Goal: Information Seeking & Learning: Learn about a topic

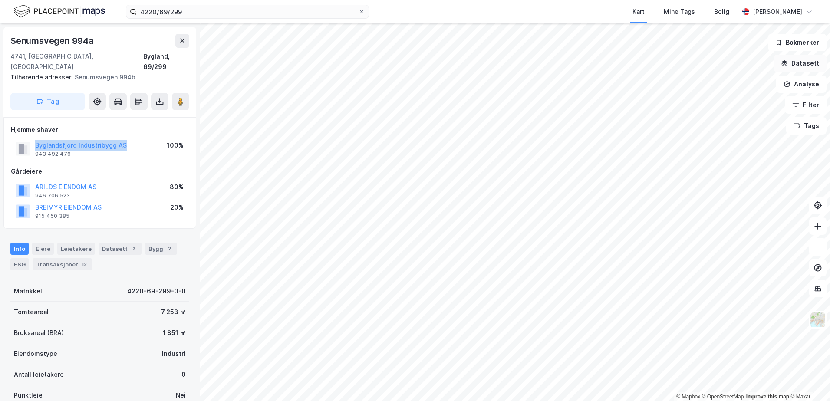
click at [798, 59] on button "Datasett" at bounding box center [799, 63] width 53 height 17
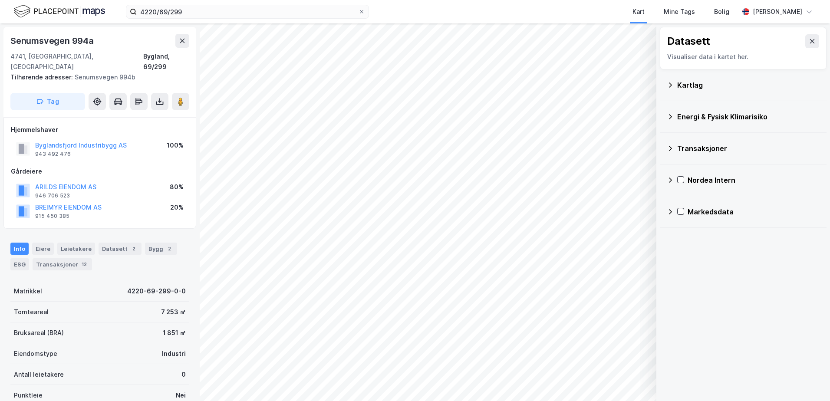
click at [688, 83] on div "Kartlag" at bounding box center [748, 85] width 142 height 10
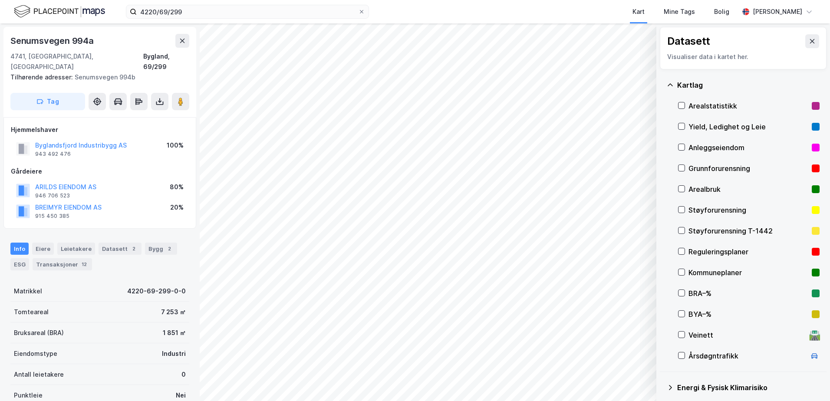
click at [708, 165] on div "Grunnforurensning" at bounding box center [748, 168] width 120 height 10
click at [669, 83] on icon at bounding box center [670, 85] width 7 height 7
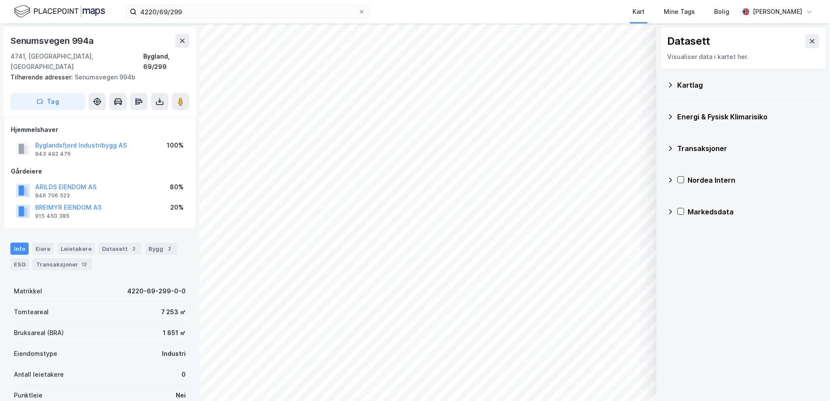
click at [688, 118] on div "Energi & Fysisk Klimarisiko" at bounding box center [748, 117] width 142 height 10
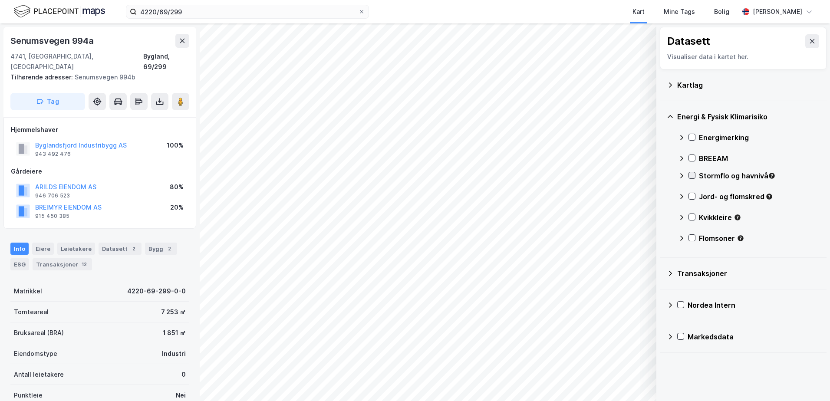
click at [692, 175] on icon at bounding box center [692, 175] width 6 height 6
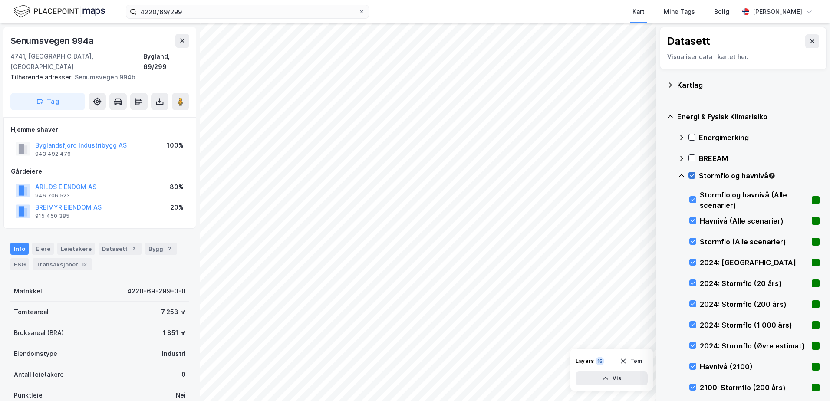
click at [692, 175] on icon at bounding box center [692, 175] width 6 height 6
click at [681, 176] on icon at bounding box center [681, 175] width 7 height 7
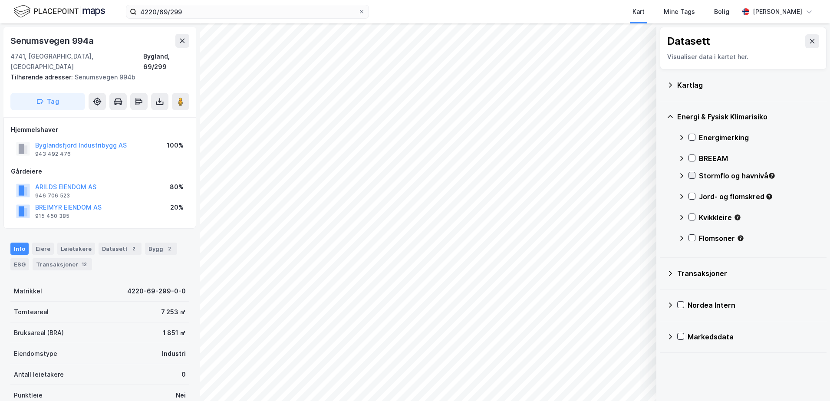
click at [694, 173] on icon at bounding box center [692, 175] width 6 height 6
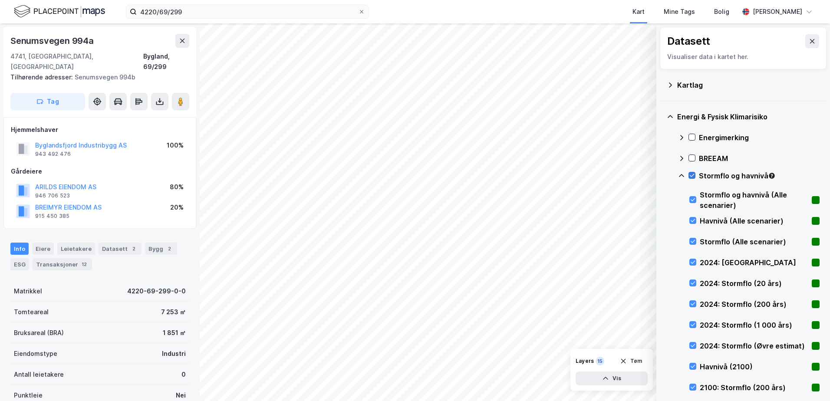
click at [694, 173] on icon at bounding box center [692, 175] width 6 height 6
click at [682, 175] on icon at bounding box center [681, 175] width 5 height 3
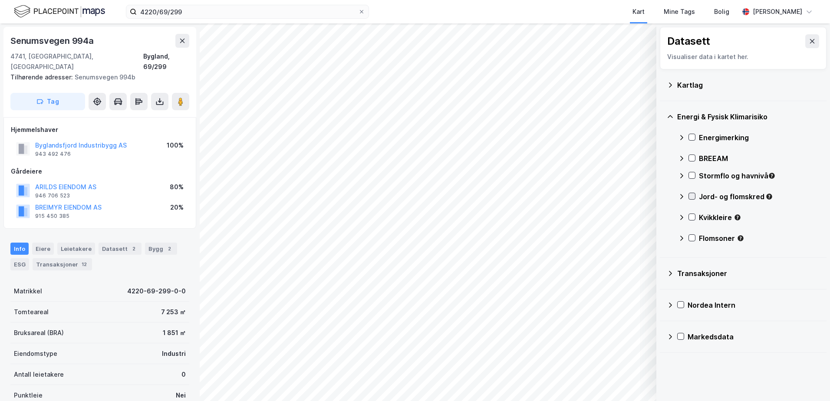
click at [690, 194] on icon at bounding box center [692, 196] width 6 height 6
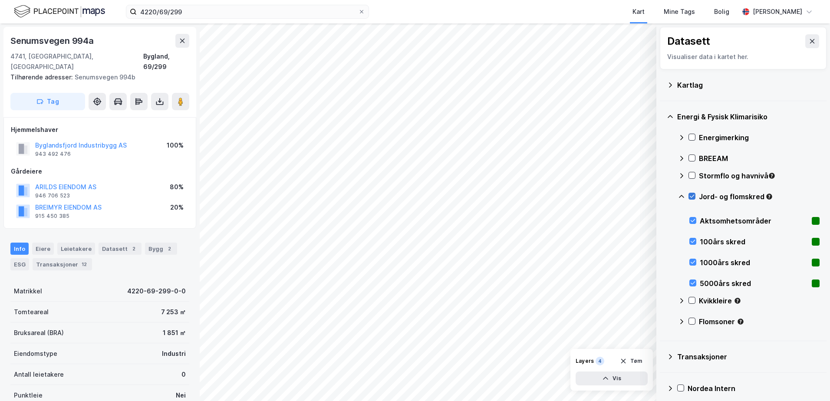
click at [693, 195] on icon at bounding box center [692, 196] width 6 height 6
click at [681, 197] on icon at bounding box center [681, 196] width 7 height 7
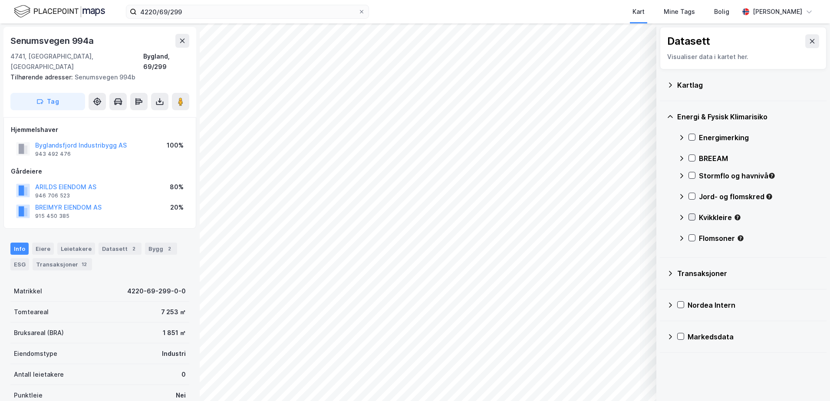
click at [691, 215] on icon at bounding box center [692, 217] width 6 height 6
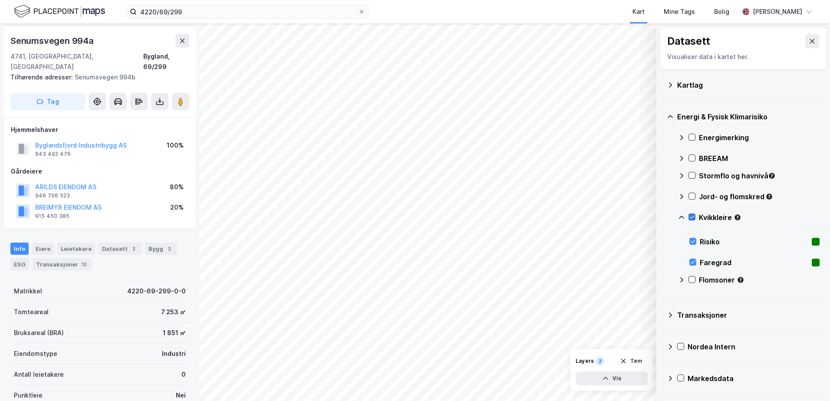
click at [691, 217] on icon at bounding box center [692, 217] width 6 height 6
click at [682, 217] on icon at bounding box center [681, 217] width 7 height 7
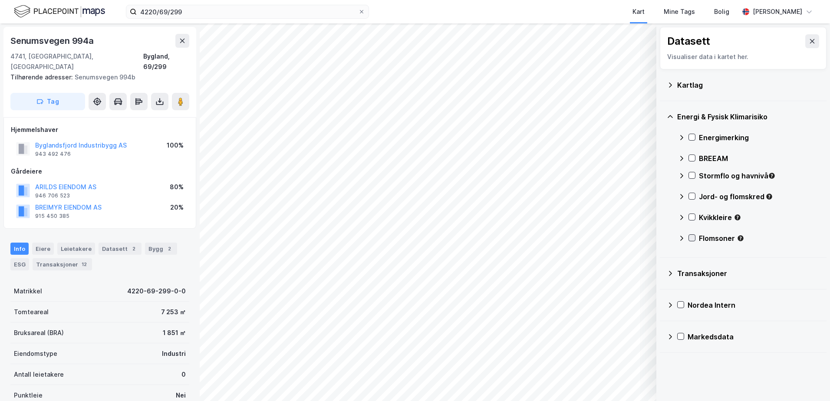
click at [692, 239] on icon at bounding box center [692, 238] width 5 height 3
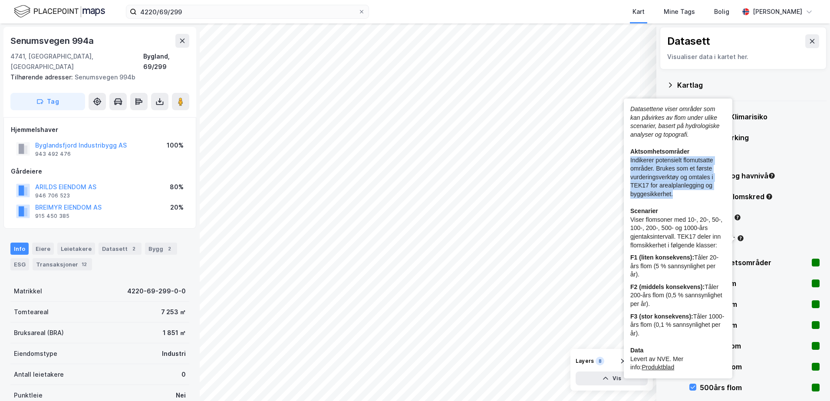
copy div "Indikerer potensielt flomutsatte områder. Brukes som et første vurderingsverktø…"
drag, startPoint x: 675, startPoint y: 195, endPoint x: 630, endPoint y: 161, distance: 56.2
click at [630, 161] on div "Datasettene viser områder som kan påvirkes av flom under ulike scenarier, baser…" at bounding box center [678, 239] width 109 height 280
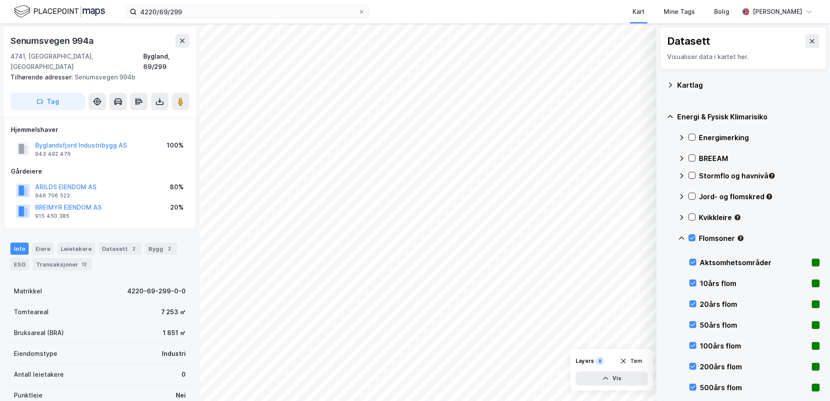
click at [691, 234] on div "Flomsoner" at bounding box center [749, 241] width 142 height 21
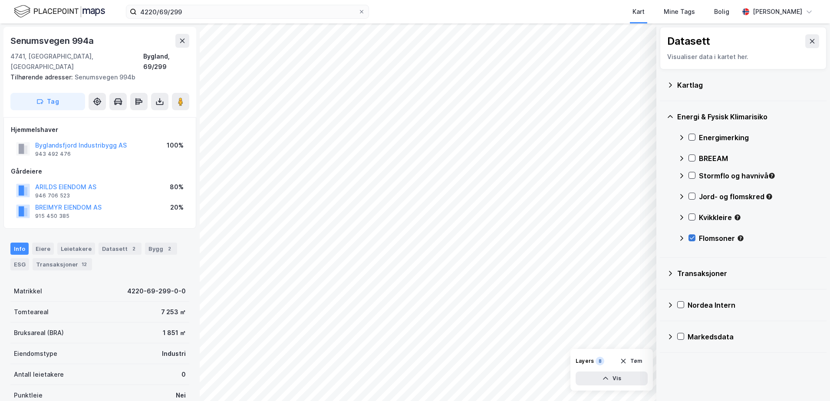
click at [690, 236] on icon at bounding box center [692, 238] width 6 height 6
click at [694, 173] on icon at bounding box center [692, 175] width 6 height 6
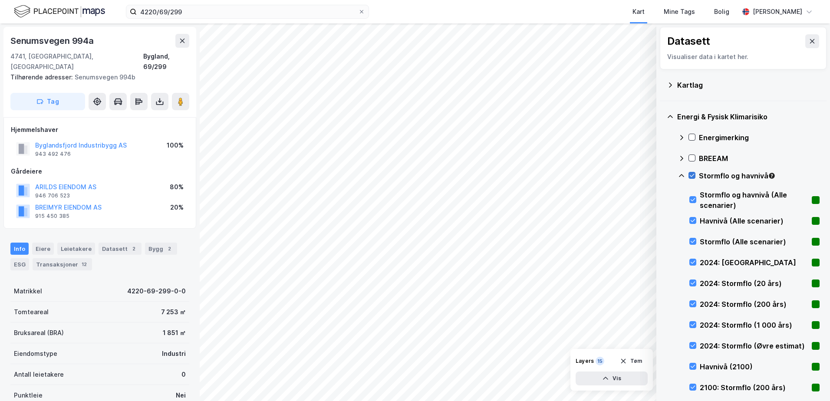
click at [693, 176] on icon at bounding box center [692, 175] width 6 height 6
click at [681, 175] on icon at bounding box center [681, 175] width 5 height 3
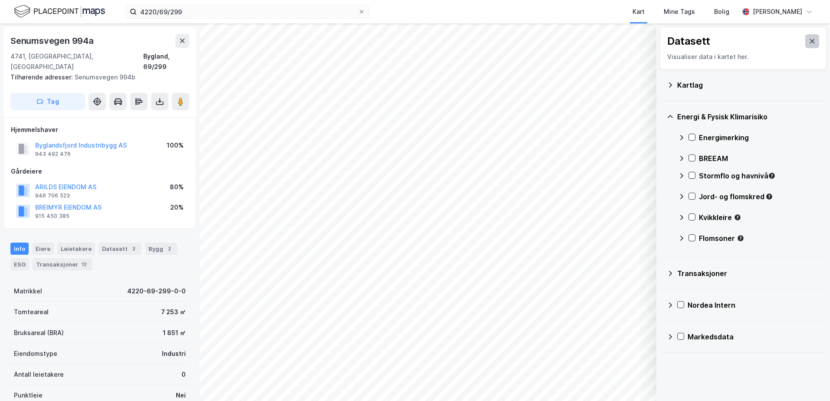
click at [806, 37] on button at bounding box center [812, 41] width 14 height 14
